Goal: Task Accomplishment & Management: Manage account settings

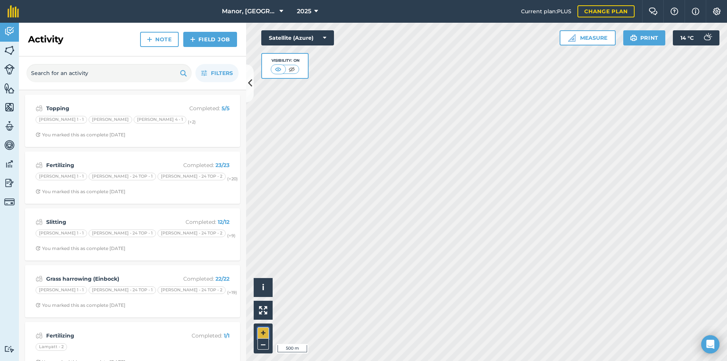
click at [261, 333] on button "+" at bounding box center [263, 332] width 11 height 11
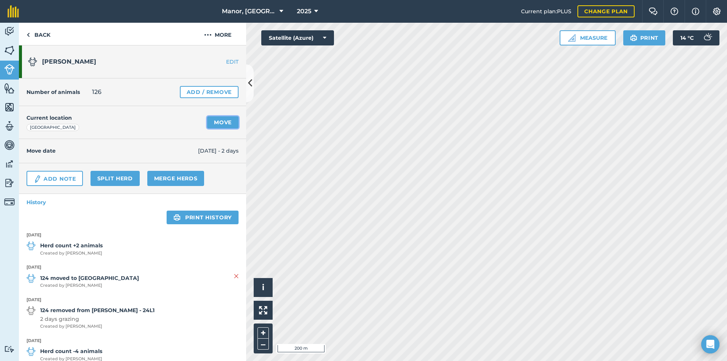
click at [219, 123] on link "Move" at bounding box center [222, 122] width 31 height 12
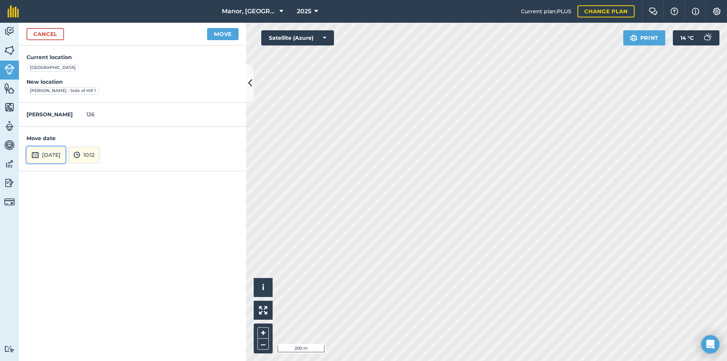
click at [62, 156] on button "[DATE]" at bounding box center [46, 155] width 39 height 17
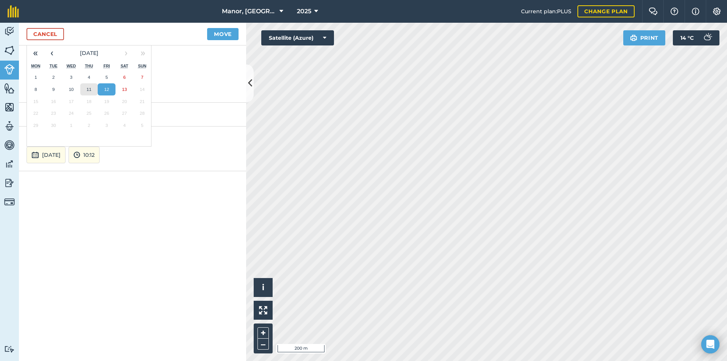
click at [85, 89] on button "11" at bounding box center [89, 89] width 18 height 12
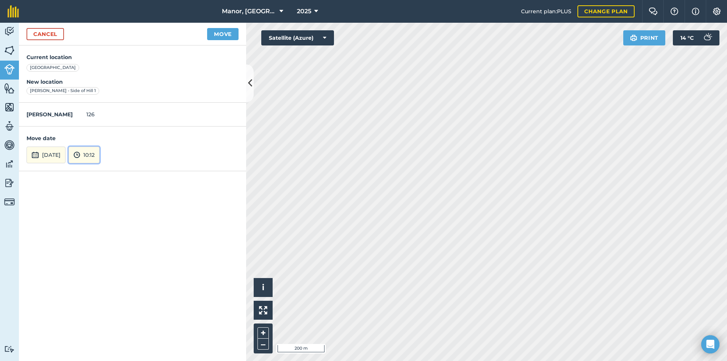
click at [100, 151] on button "10:12" at bounding box center [84, 155] width 31 height 17
click at [105, 82] on button "06:30" at bounding box center [87, 82] width 36 height 12
click at [220, 33] on button "Move" at bounding box center [222, 34] width 31 height 12
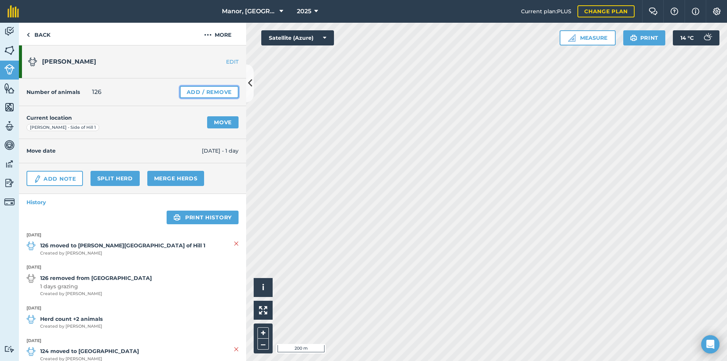
click at [210, 92] on link "Add / Remove" at bounding box center [209, 92] width 59 height 12
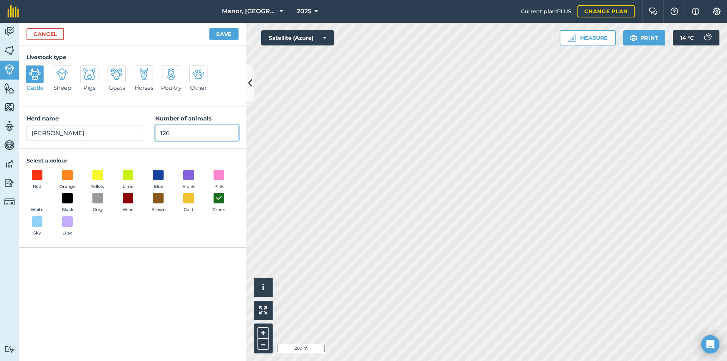
drag, startPoint x: 178, startPoint y: 131, endPoint x: 124, endPoint y: 139, distance: 54.7
click at [124, 139] on div "Herd name [PERSON_NAME] milkers Number of animals 126" at bounding box center [132, 127] width 227 height 42
type input "118"
click at [226, 35] on button "Save" at bounding box center [223, 34] width 29 height 12
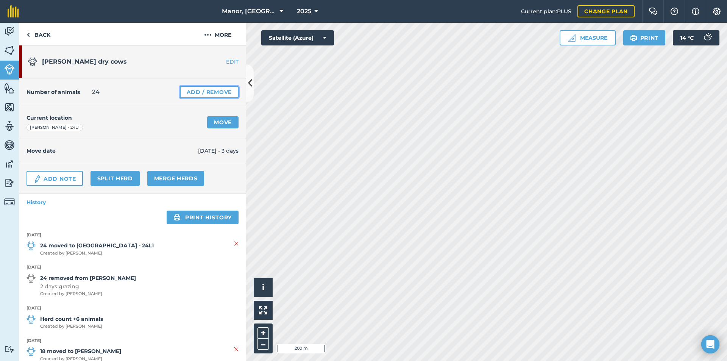
click at [208, 93] on link "Add / Remove" at bounding box center [209, 92] width 59 height 12
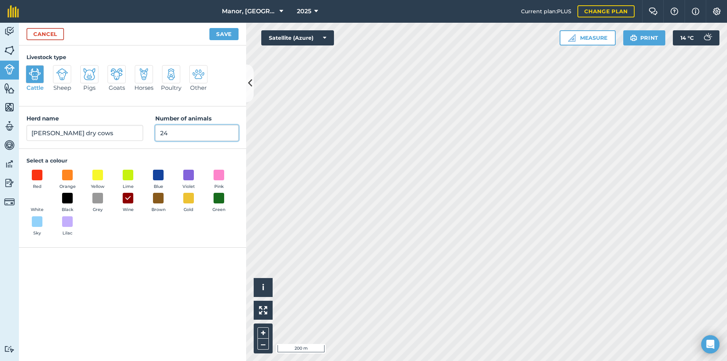
click at [169, 132] on input "24" at bounding box center [196, 133] width 83 height 16
type input "27"
click at [222, 37] on button "Save" at bounding box center [223, 34] width 29 height 12
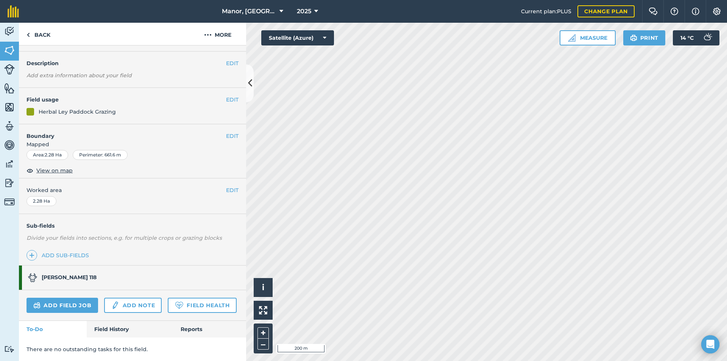
scroll to position [41, 0]
